Goal: Information Seeking & Learning: Learn about a topic

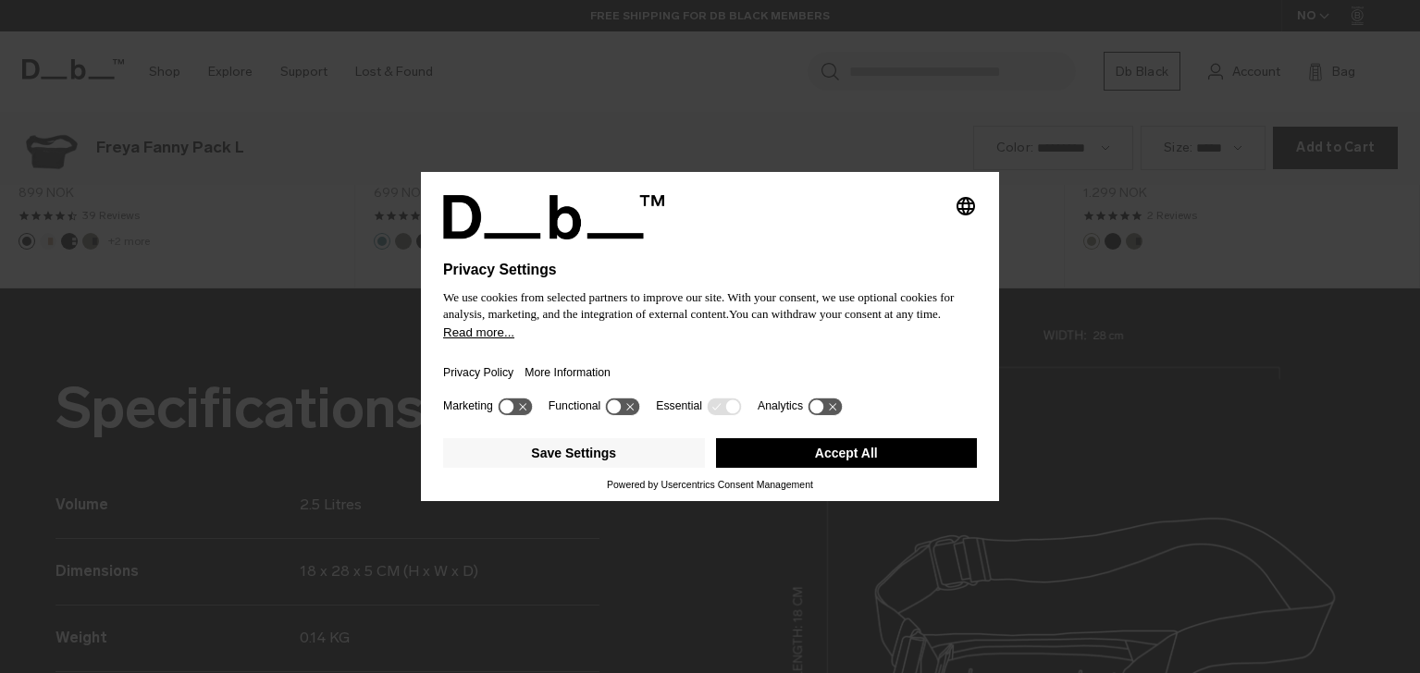
scroll to position [2020, 0]
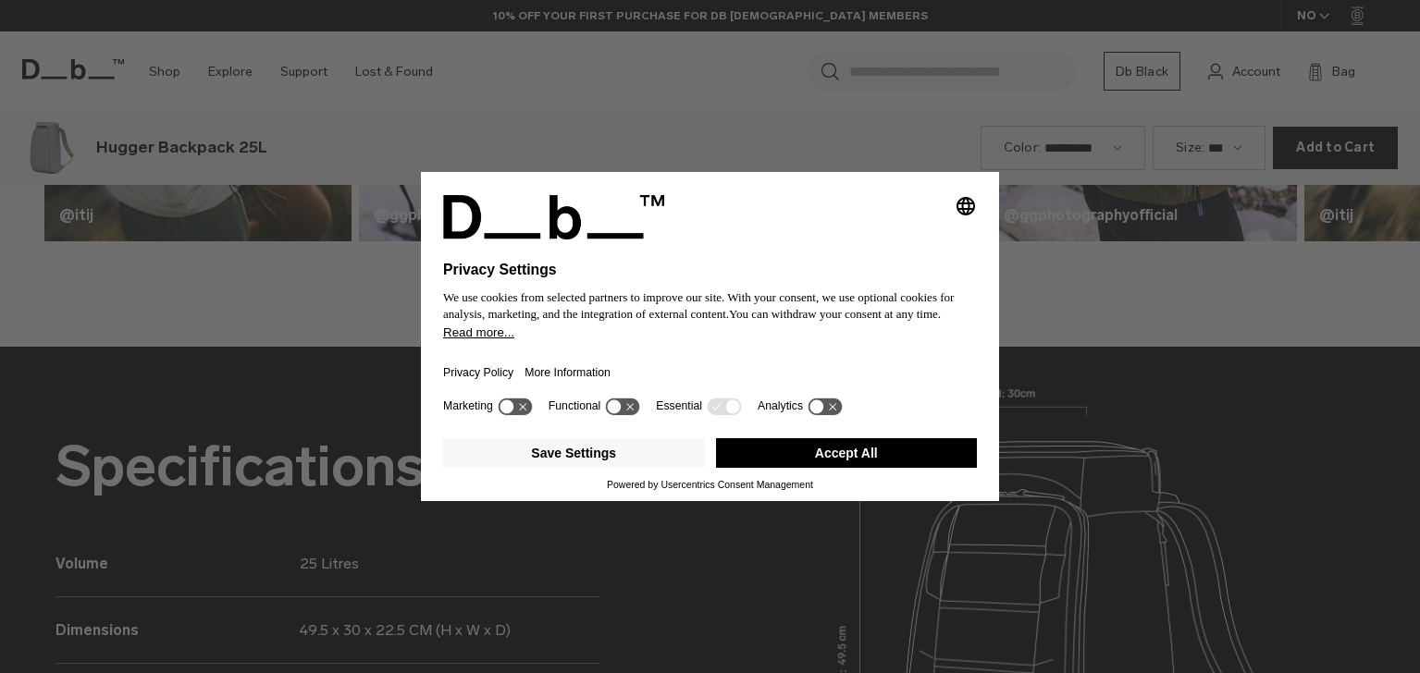
scroll to position [2020, 0]
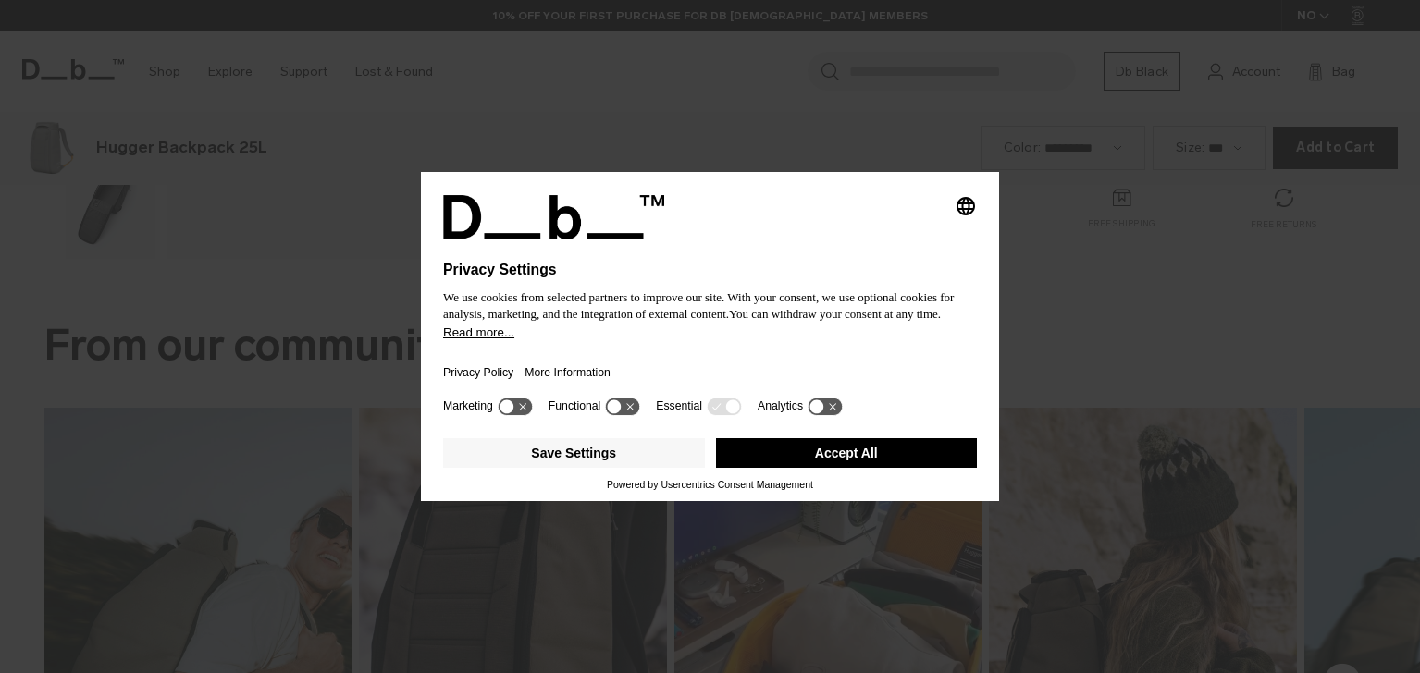
scroll to position [1347, 0]
